Goal: Information Seeking & Learning: Learn about a topic

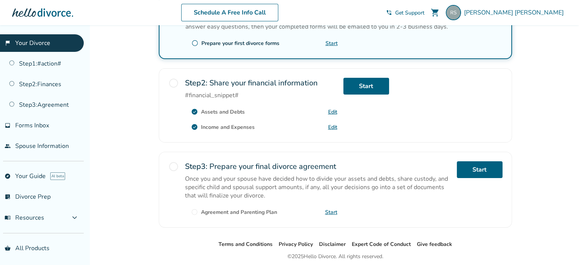
scroll to position [190, 0]
click at [480, 167] on link "Start" at bounding box center [480, 169] width 46 height 17
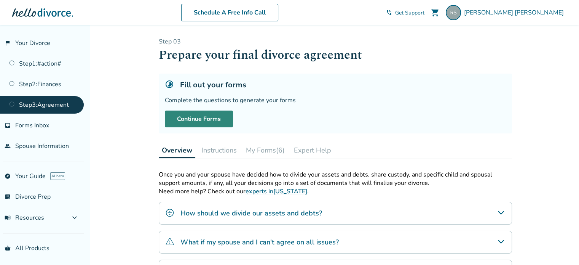
click at [208, 120] on link "Continue Forms" at bounding box center [199, 118] width 68 height 17
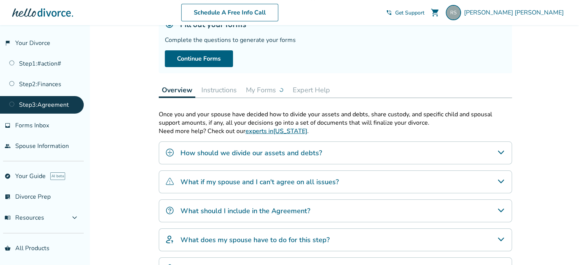
scroll to position [76, 0]
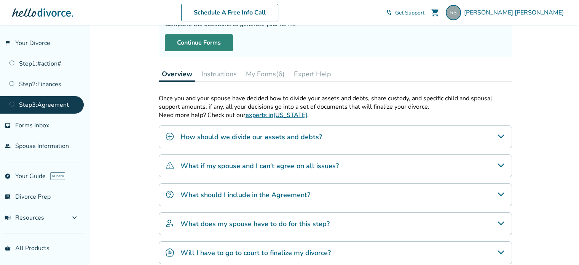
click at [211, 42] on link "Continue Forms" at bounding box center [199, 42] width 68 height 17
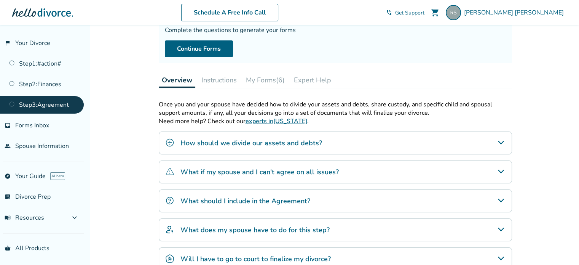
scroll to position [63, 0]
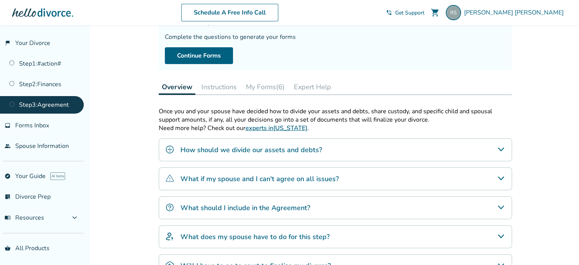
click at [225, 84] on button "Instructions" at bounding box center [219, 86] width 42 height 15
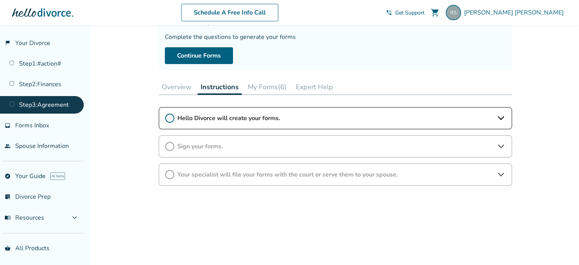
click at [229, 115] on span "Hello Divorce will create your forms." at bounding box center [335, 118] width 316 height 8
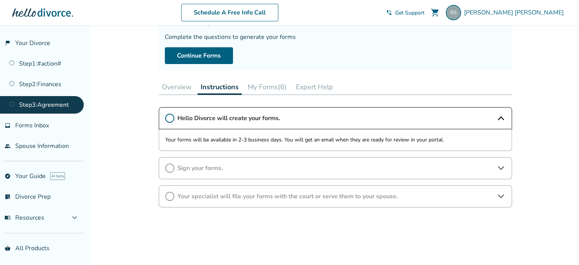
click at [259, 85] on button "My Forms (6)" at bounding box center [267, 86] width 45 height 15
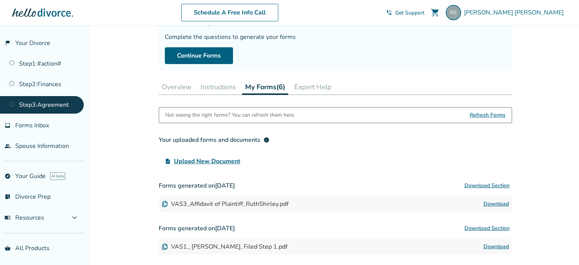
click at [214, 85] on button "Instructions" at bounding box center [219, 86] width 42 height 15
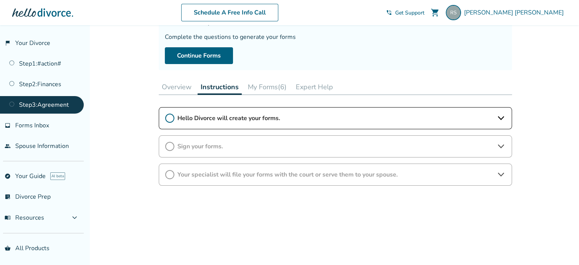
click at [256, 86] on button "My Forms (6)" at bounding box center [267, 86] width 45 height 15
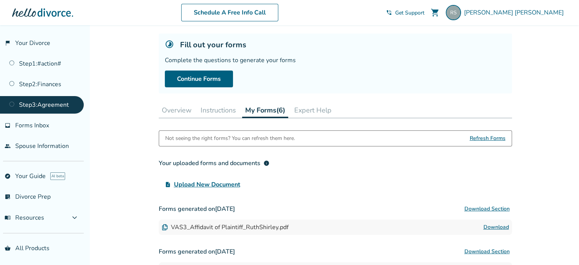
scroll to position [24, 0]
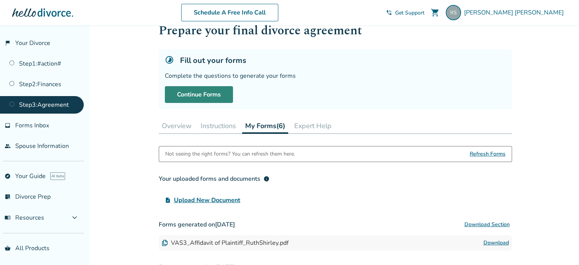
click at [210, 94] on link "Continue Forms" at bounding box center [199, 94] width 68 height 17
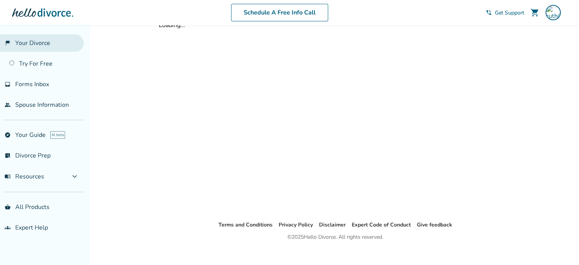
scroll to position [24, 0]
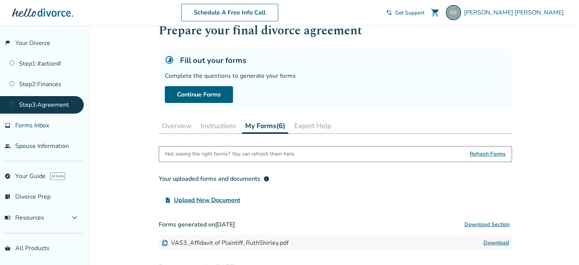
click at [51, 103] on link "Step 3 : Agreement" at bounding box center [42, 105] width 84 height 18
click at [479, 153] on span "Refresh Forms" at bounding box center [488, 153] width 36 height 15
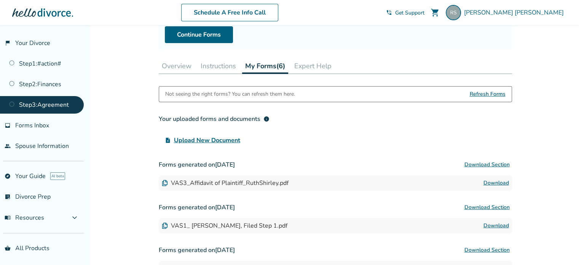
scroll to position [101, 0]
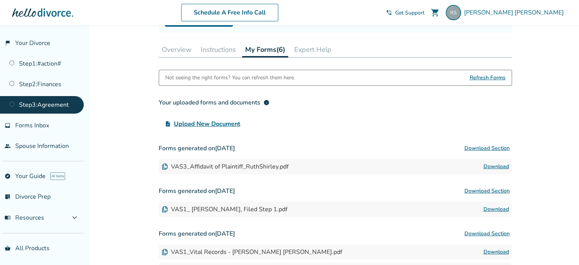
click at [46, 103] on link "Step 3 : Agreement" at bounding box center [42, 105] width 84 height 18
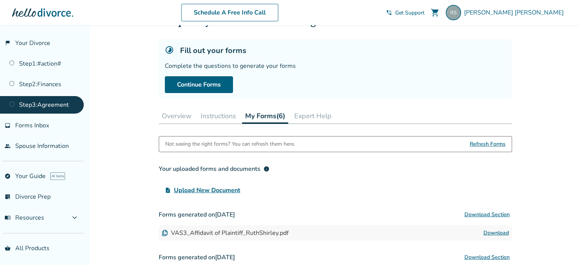
scroll to position [0, 0]
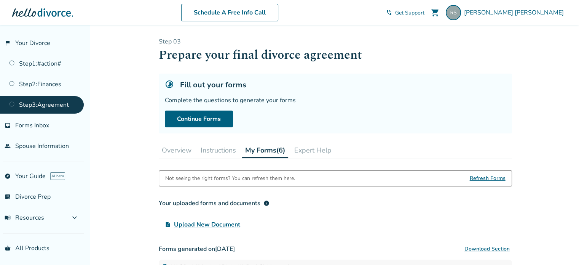
click at [181, 149] on button "Overview" at bounding box center [177, 149] width 36 height 15
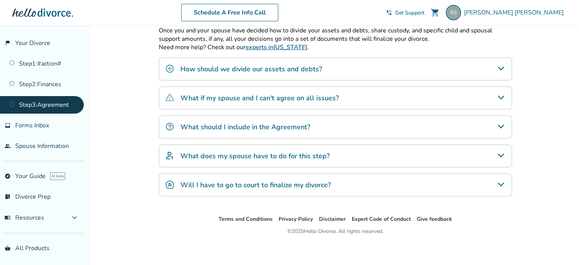
scroll to position [145, 0]
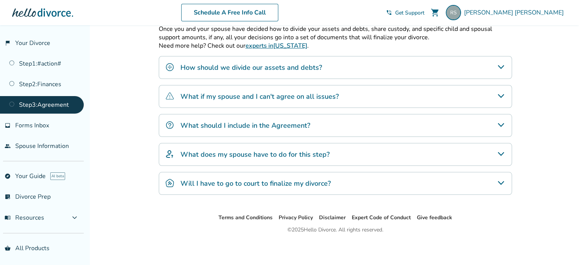
click at [232, 126] on h4 "What should I include in the Agreement?" at bounding box center [246, 125] width 130 height 10
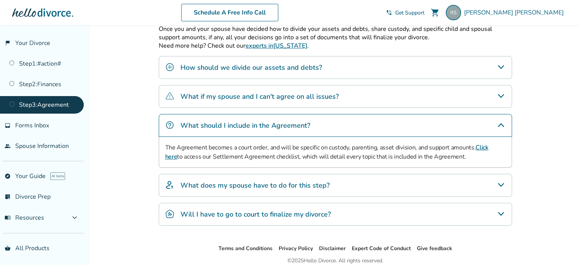
click at [484, 147] on link "Click here" at bounding box center [326, 152] width 323 height 18
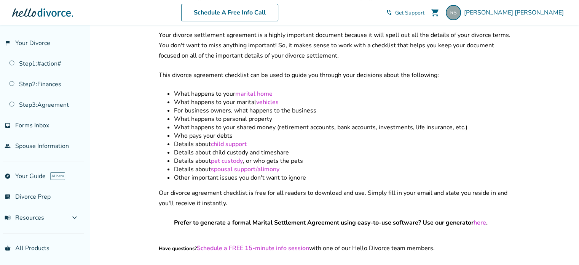
scroll to position [229, 0]
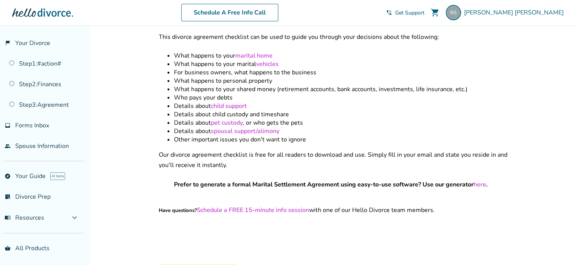
click at [482, 180] on link "here" at bounding box center [480, 184] width 13 height 8
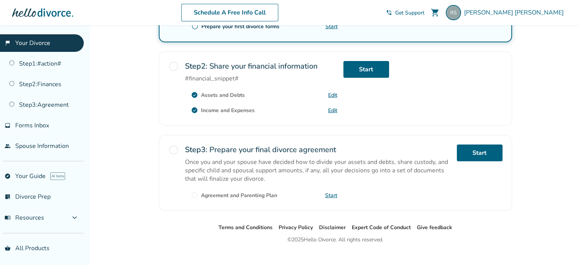
scroll to position [216, 0]
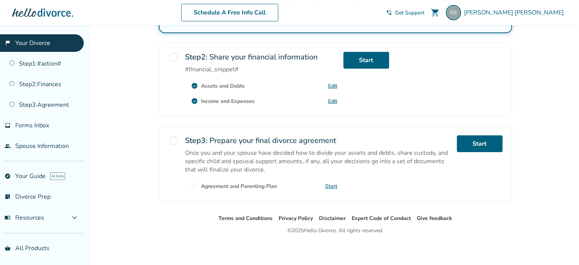
click at [175, 139] on span "radio_button_unchecked" at bounding box center [173, 140] width 11 height 11
click at [488, 143] on link "Start" at bounding box center [480, 143] width 46 height 17
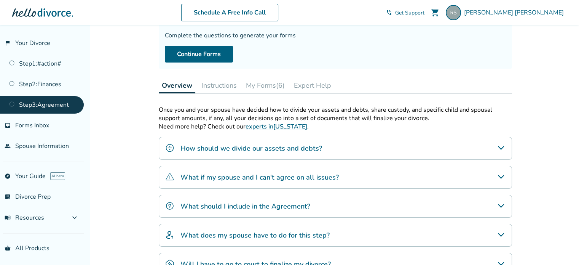
scroll to position [76, 0]
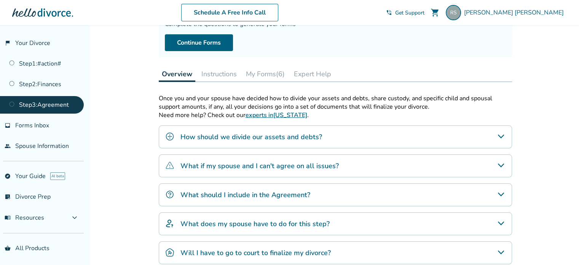
click at [291, 135] on h4 "How should we divide our assets and debts?" at bounding box center [252, 137] width 142 height 10
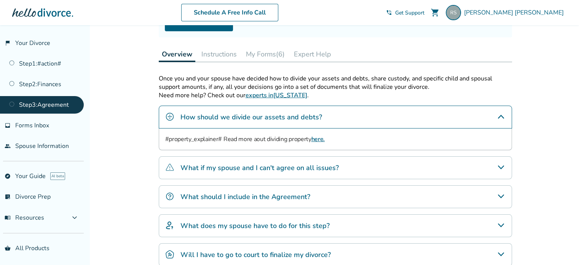
scroll to position [114, 0]
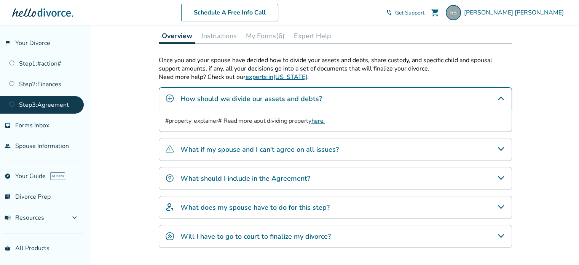
click at [319, 149] on h4 "What if my spouse and I can't agree on all issues?" at bounding box center [260, 149] width 158 height 10
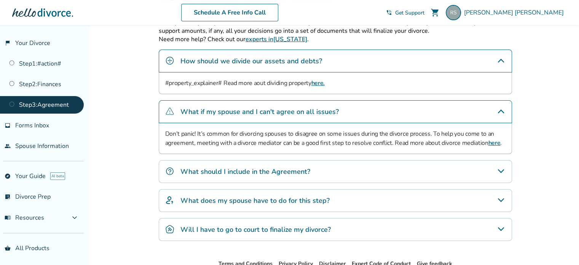
scroll to position [152, 0]
click at [266, 169] on h4 "What should I include in the Agreement?" at bounding box center [246, 171] width 130 height 10
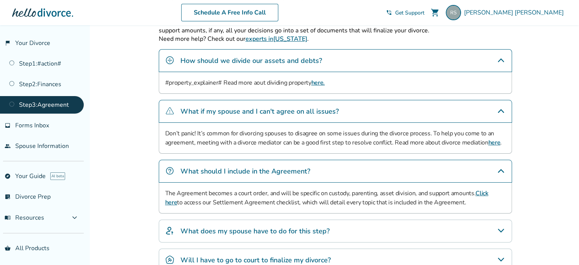
click at [489, 193] on link "Click here" at bounding box center [326, 198] width 323 height 18
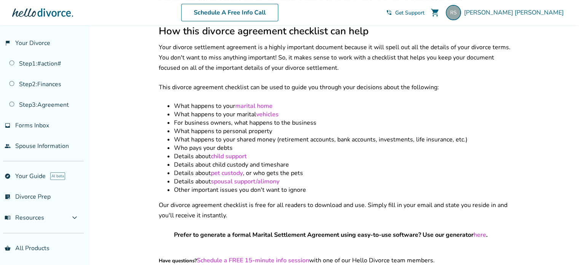
scroll to position [190, 0]
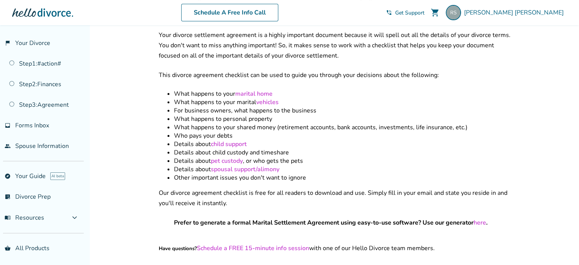
click at [236, 165] on link "spousal support/alimony" at bounding box center [245, 169] width 69 height 8
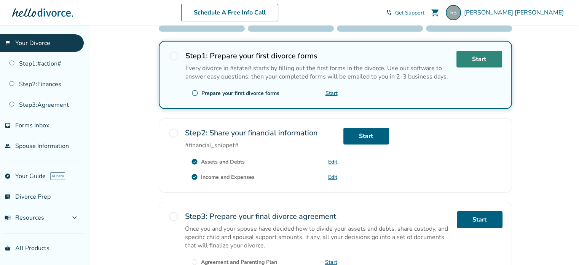
scroll to position [152, 0]
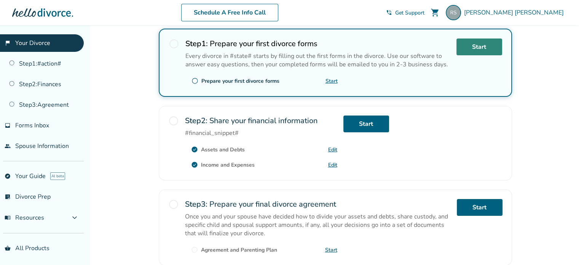
click at [483, 50] on link "Start" at bounding box center [480, 46] width 46 height 17
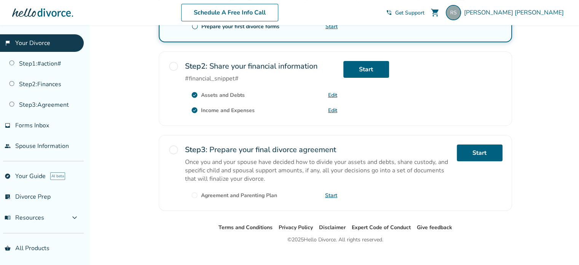
scroll to position [216, 0]
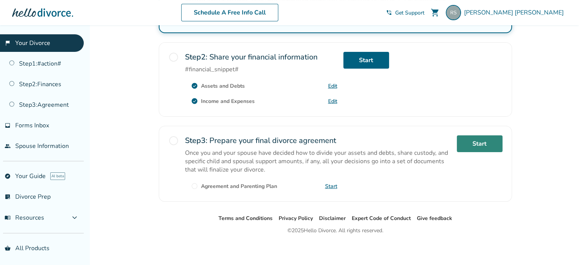
click at [470, 141] on link "Start" at bounding box center [480, 143] width 46 height 17
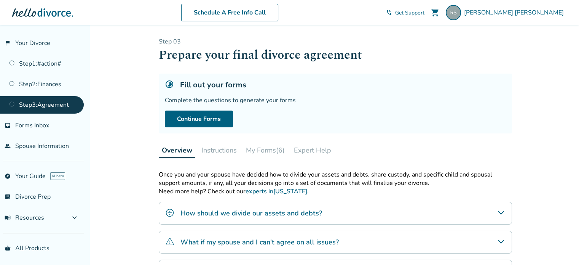
click at [230, 152] on button "Instructions" at bounding box center [219, 149] width 42 height 15
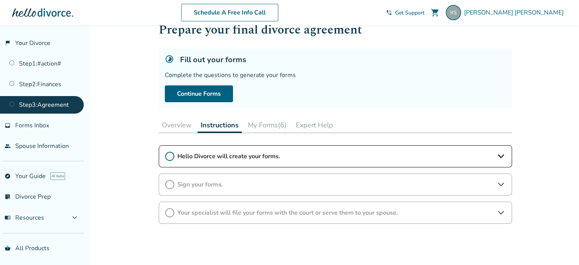
scroll to position [38, 0]
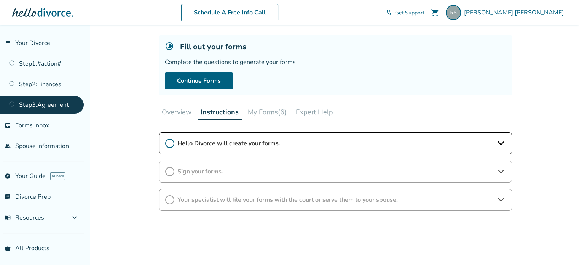
click at [229, 144] on span "Hello Divorce will create your forms." at bounding box center [335, 143] width 316 height 8
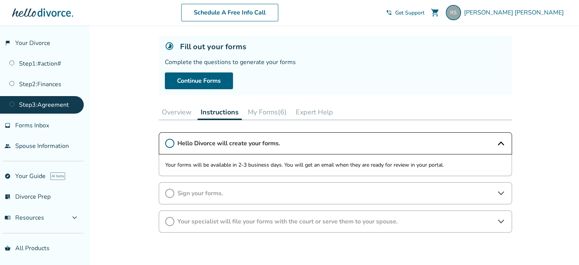
click at [171, 144] on icon at bounding box center [169, 143] width 9 height 9
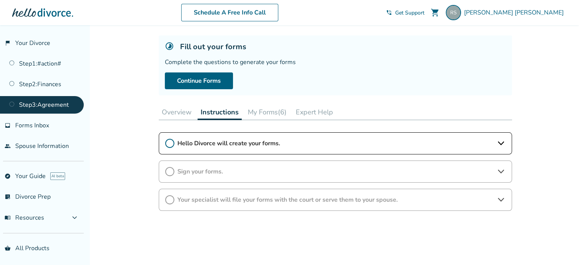
click at [166, 144] on icon at bounding box center [169, 143] width 9 height 9
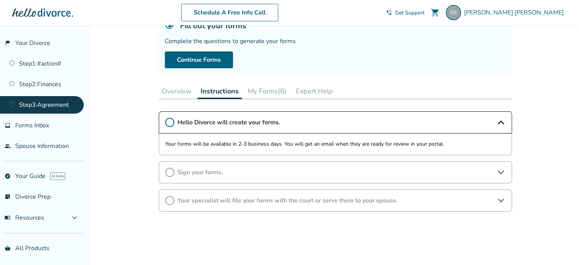
scroll to position [76, 0]
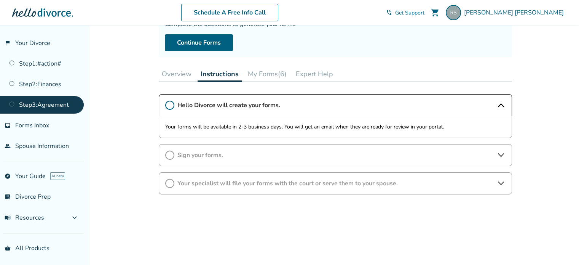
click at [171, 158] on icon at bounding box center [169, 154] width 9 height 9
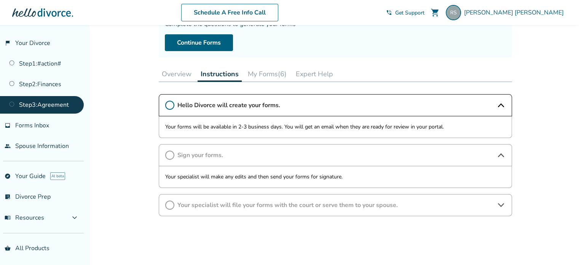
click at [171, 204] on icon at bounding box center [169, 204] width 9 height 9
click at [168, 155] on icon at bounding box center [169, 154] width 9 height 9
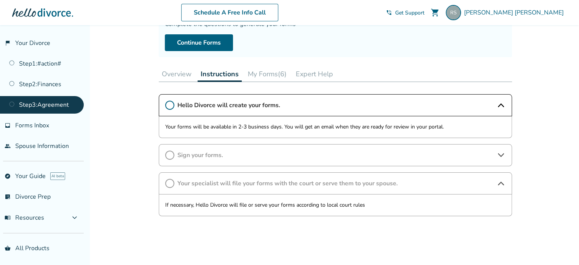
click at [168, 108] on icon at bounding box center [169, 105] width 9 height 9
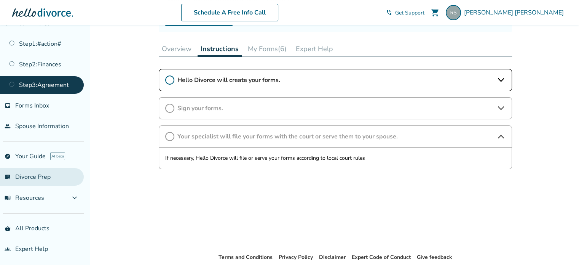
scroll to position [114, 0]
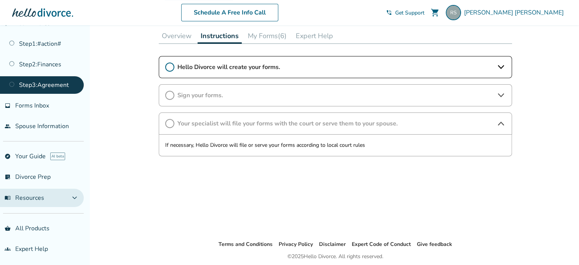
click at [38, 193] on span "menu_book Resources" at bounding box center [25, 197] width 40 height 8
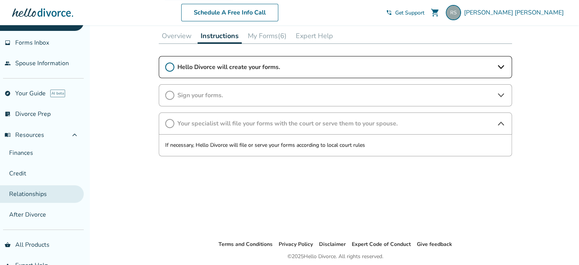
scroll to position [96, 0]
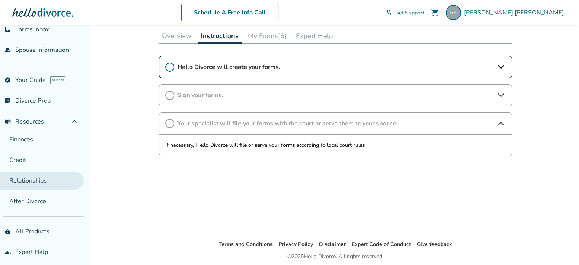
click at [33, 179] on link "Relationships" at bounding box center [42, 181] width 84 height 18
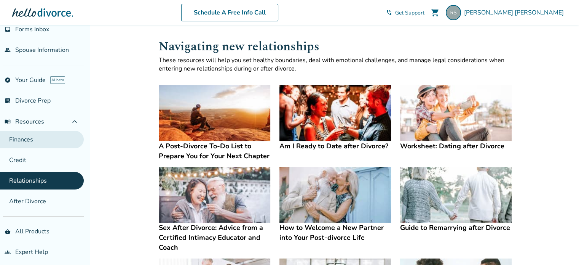
click at [30, 140] on link "Finances" at bounding box center [42, 140] width 84 height 18
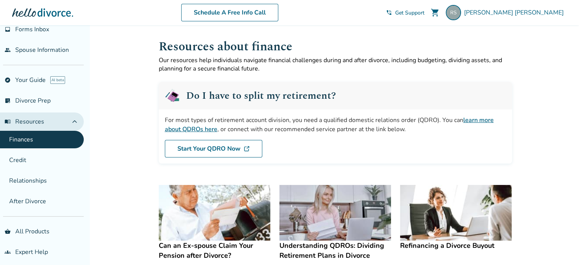
click at [46, 123] on button "menu_book Resources expand_less" at bounding box center [42, 121] width 84 height 18
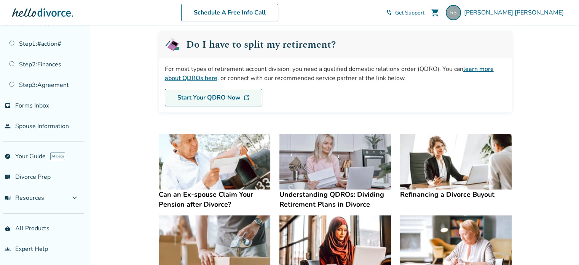
scroll to position [38, 0]
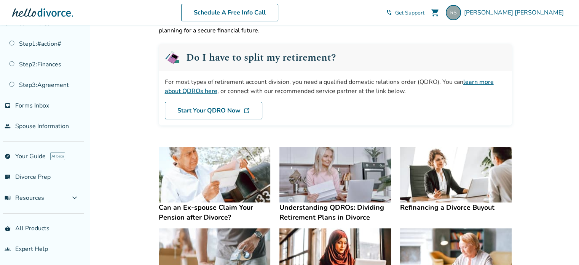
click at [189, 92] on link "learn more about QDROs here" at bounding box center [329, 87] width 329 height 18
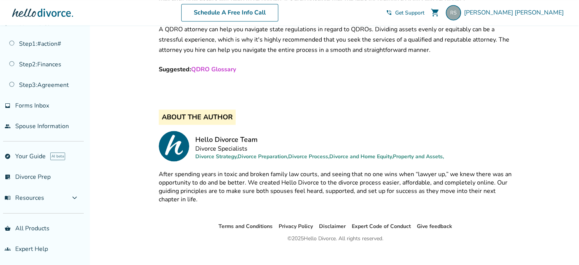
scroll to position [1286, 0]
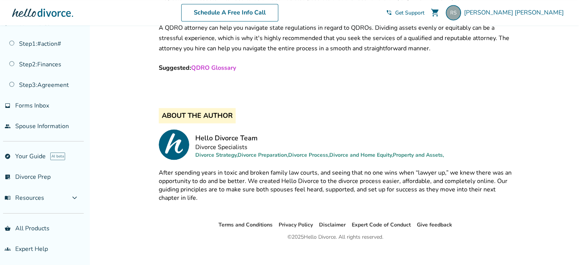
click at [215, 64] on link "QDRO Glossary" at bounding box center [213, 68] width 45 height 8
